Goal: Ask a question

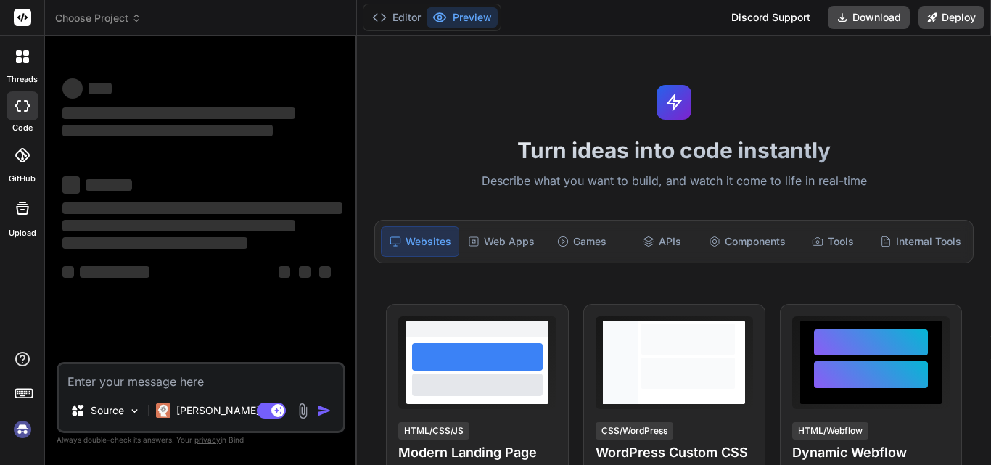
type textarea "x"
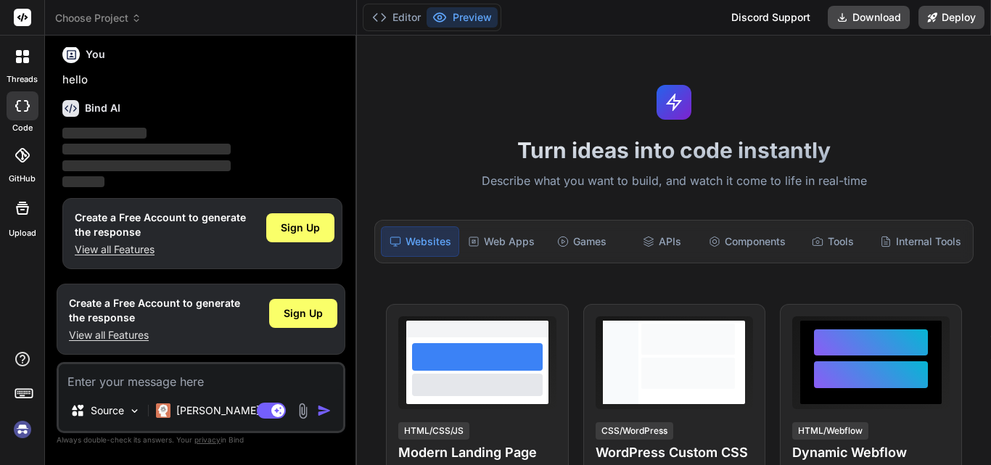
click at [110, 384] on textarea at bounding box center [201, 377] width 284 height 26
click at [86, 378] on textarea at bounding box center [201, 377] width 284 height 26
paste textarea "Write test cases for voice and video call functionalities with expected result …"
type textarea "Write test cases for voice and video call functionalities with expected result …"
type textarea "x"
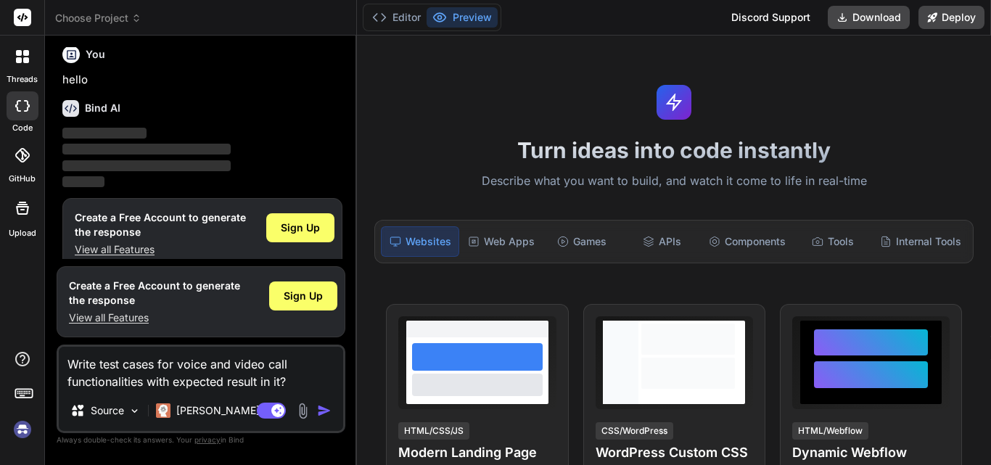
type textarea "Write test cases for voice and video call functionalities with expected result …"
click at [319, 410] on img "button" at bounding box center [324, 410] width 15 height 15
click at [321, 407] on img "button" at bounding box center [324, 410] width 15 height 15
